Goal: Check status

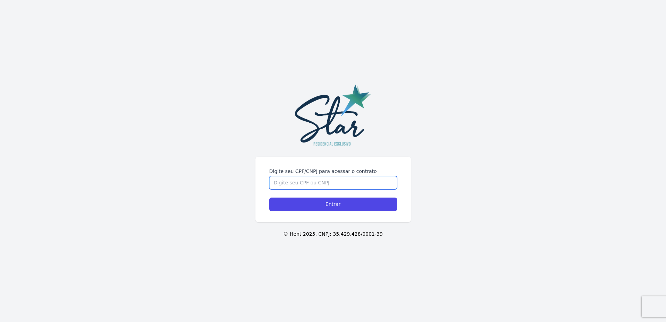
click at [333, 179] on input "Digite seu CPF/CNPJ para acessar o contrato" at bounding box center [333, 182] width 128 height 13
type input "14532714737"
click at [269, 198] on input "Entrar" at bounding box center [333, 205] width 128 height 14
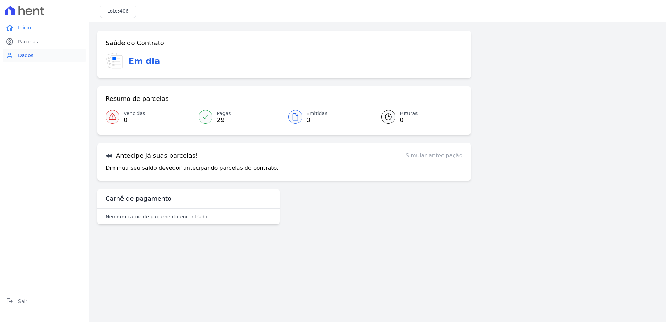
click at [39, 57] on link "person Dados" at bounding box center [44, 56] width 83 height 14
